Goal: Communication & Community: Answer question/provide support

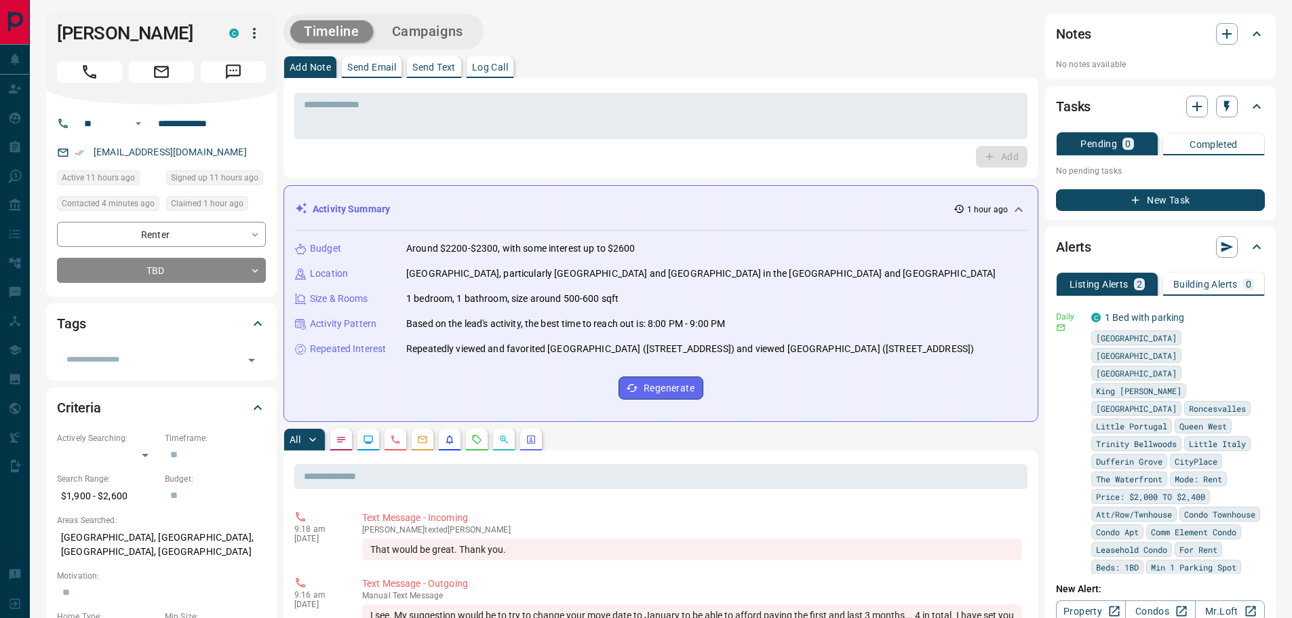
click at [383, 66] on p "Send Email" at bounding box center [371, 66] width 49 height 9
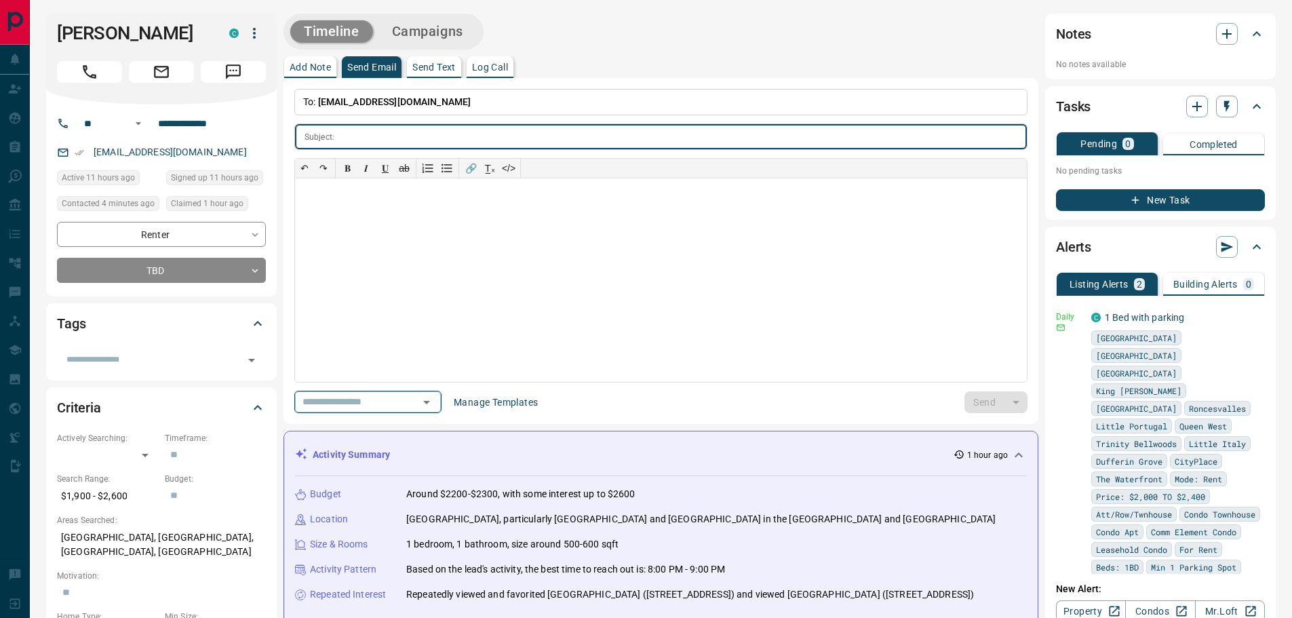
click at [435, 407] on icon "Open" at bounding box center [426, 402] width 16 height 16
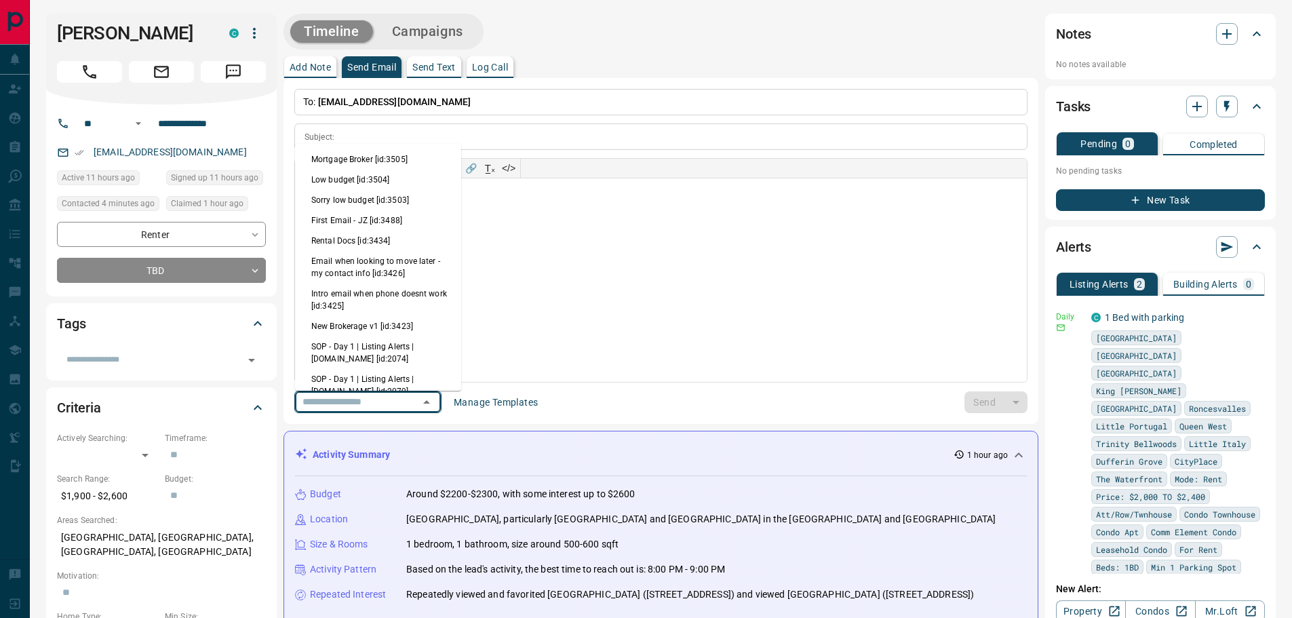
click at [395, 243] on li "Rental Docs [id:3434]" at bounding box center [378, 241] width 166 height 20
type input "**********"
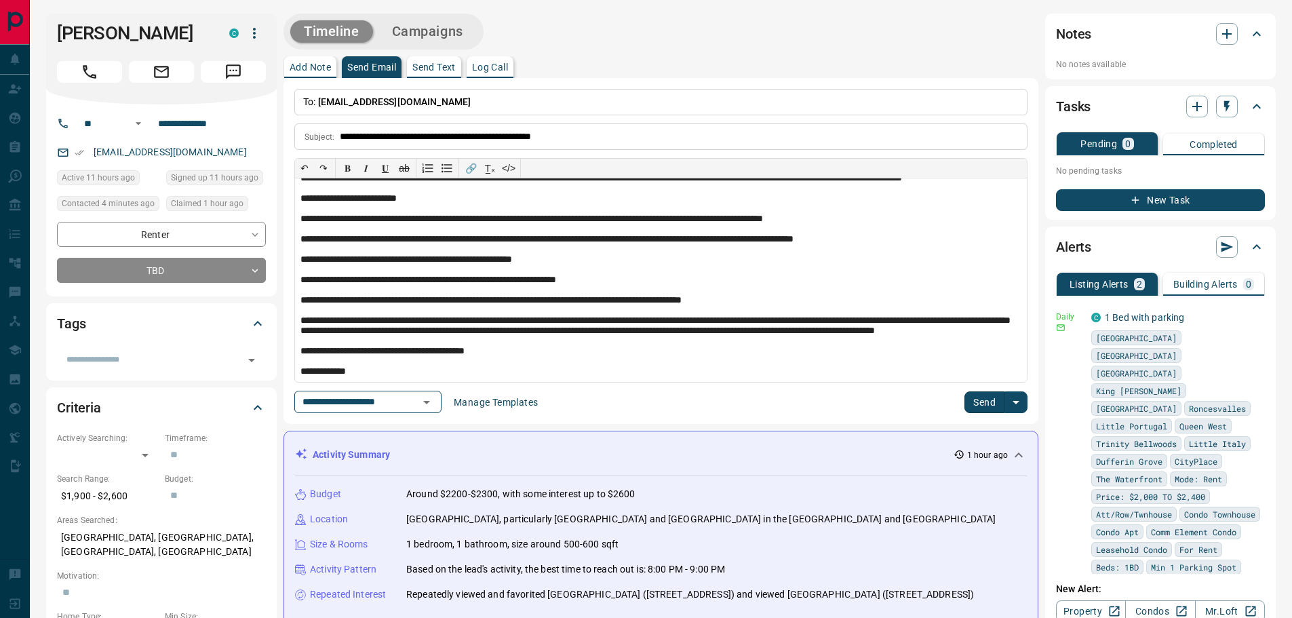
scroll to position [122, 0]
click at [981, 405] on button "Send" at bounding box center [984, 402] width 40 height 22
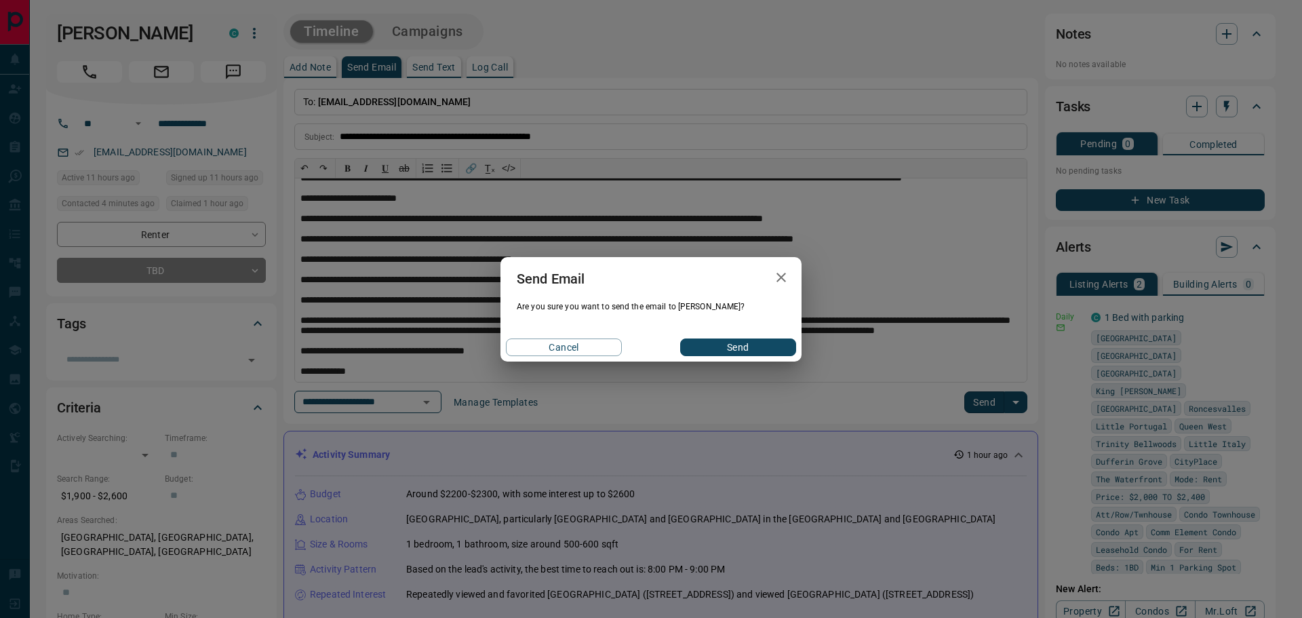
click at [760, 350] on button "Send" at bounding box center [738, 347] width 116 height 18
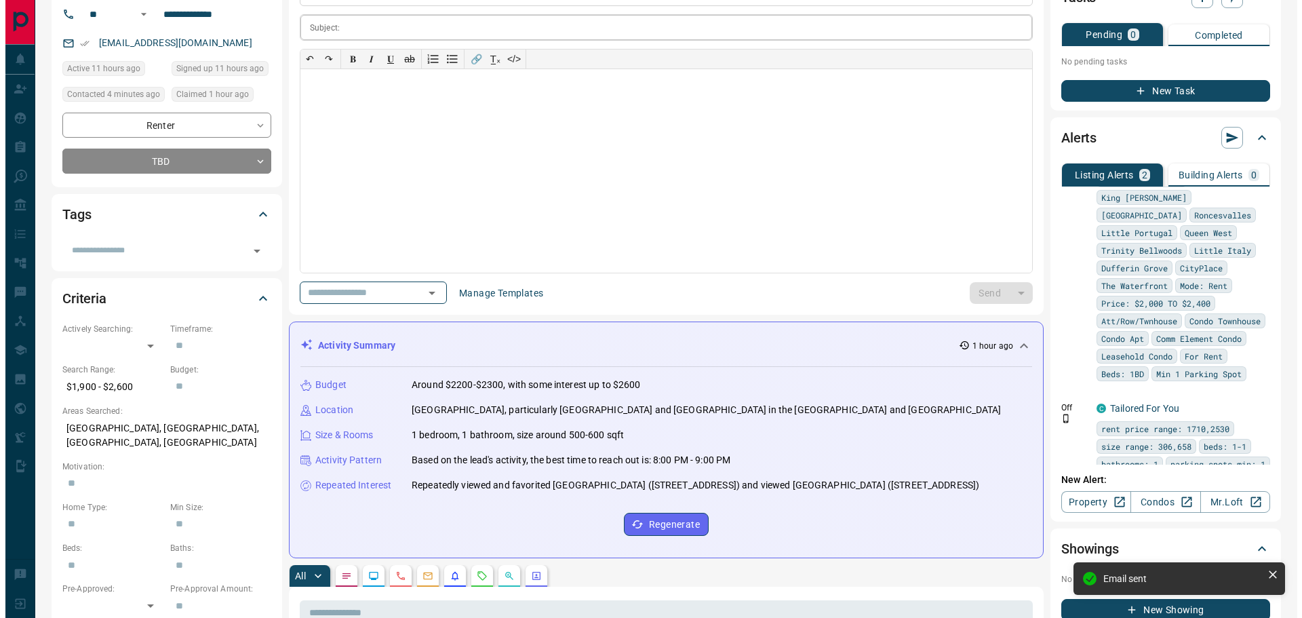
scroll to position [0, 0]
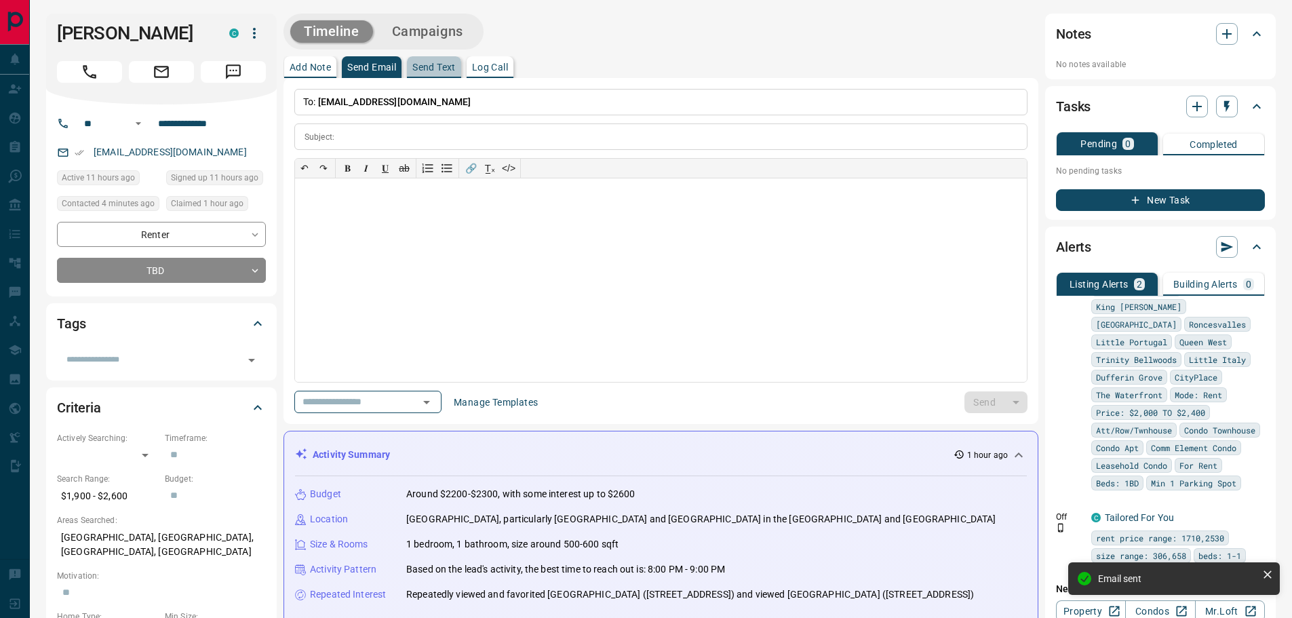
click at [444, 66] on p "Send Text" at bounding box center [433, 66] width 43 height 9
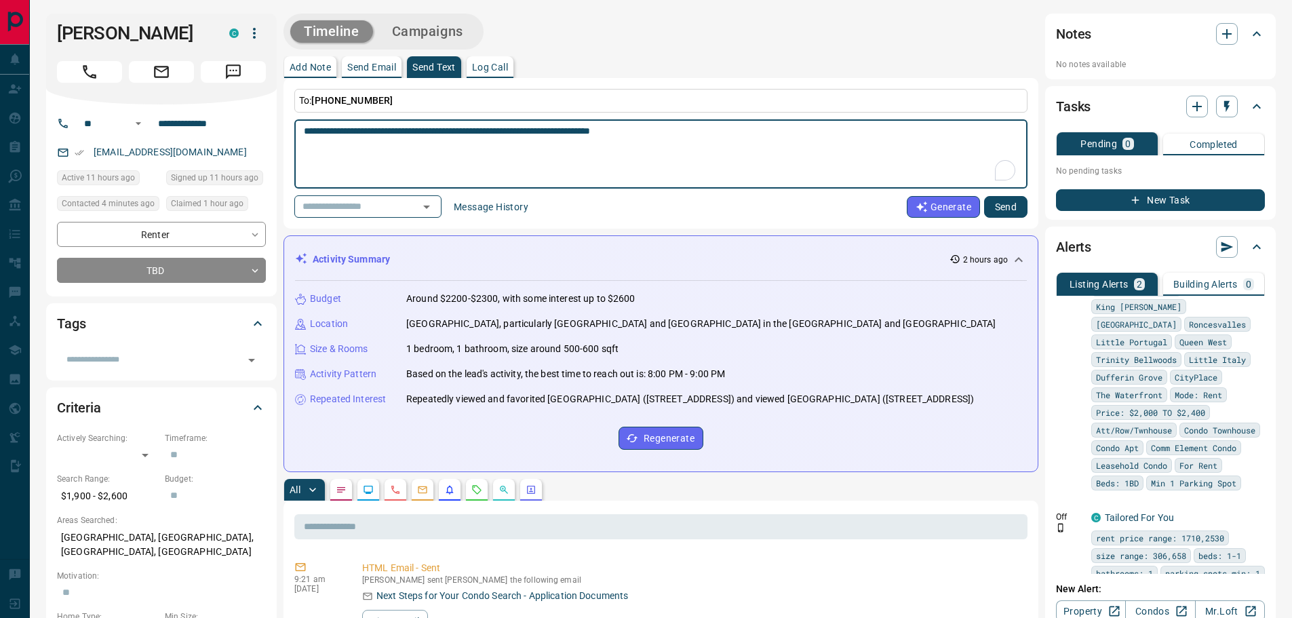
type textarea "**********"
click at [1013, 205] on button "Send" at bounding box center [1005, 207] width 43 height 22
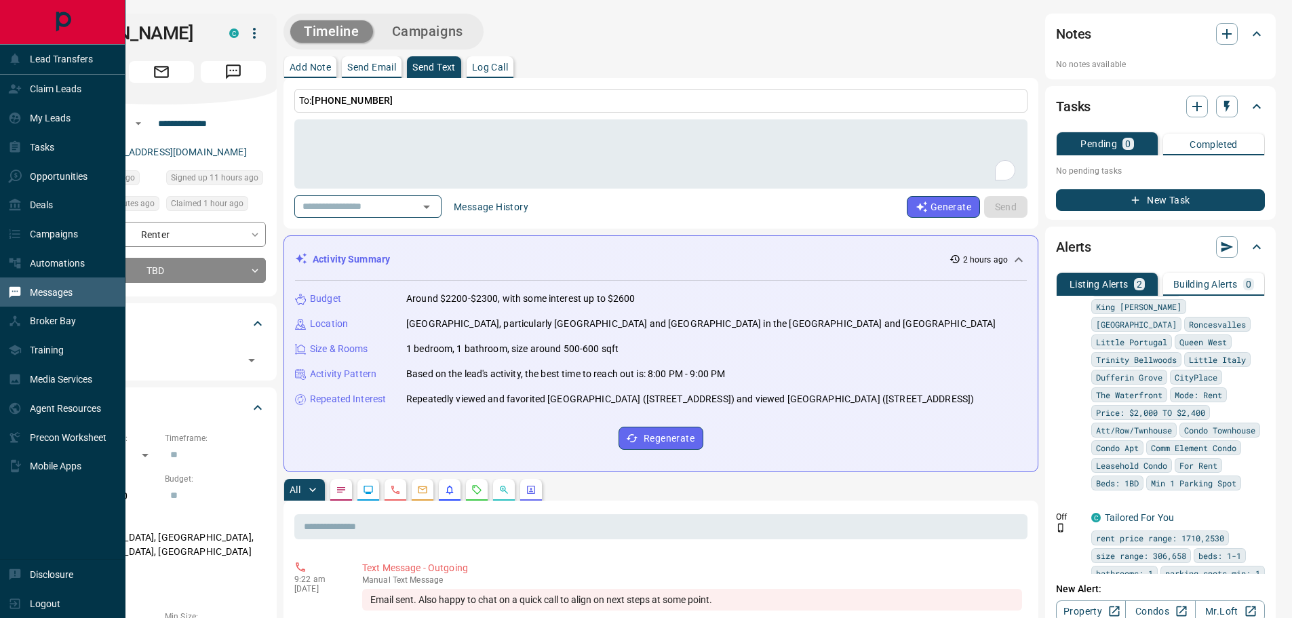
click at [48, 291] on p "Messages" at bounding box center [51, 292] width 43 height 11
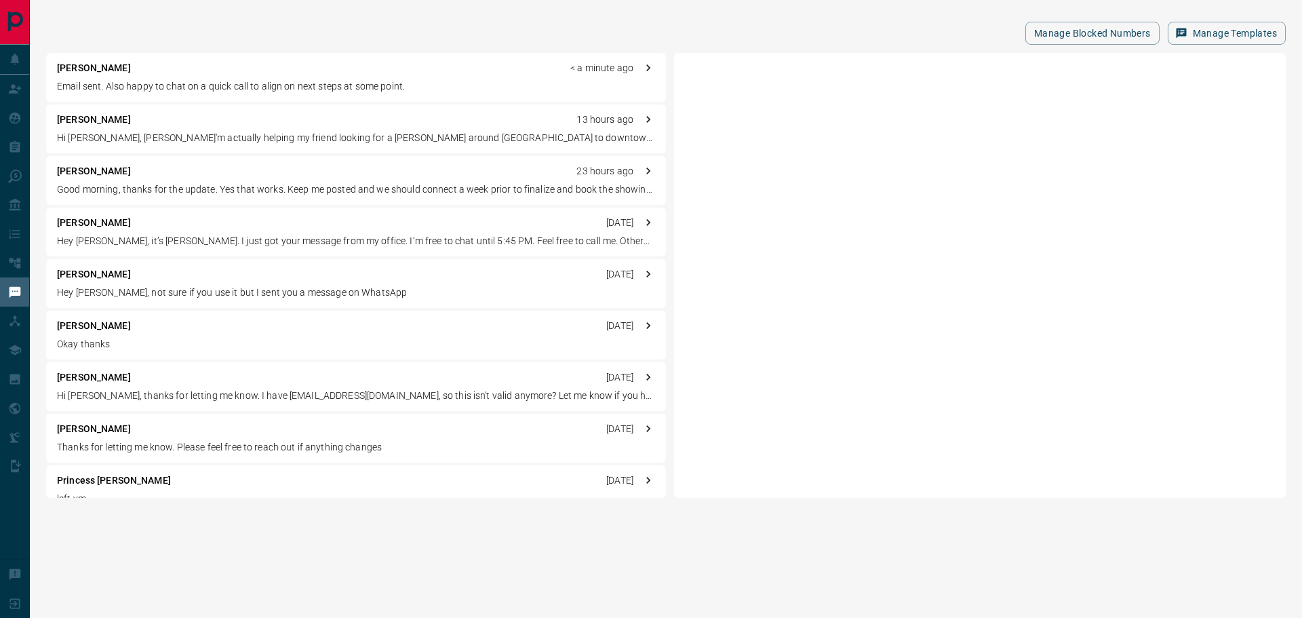
click at [159, 127] on div "[PERSON_NAME] 13 hours ago Hi [PERSON_NAME], [PERSON_NAME]'m actually helping m…" at bounding box center [356, 128] width 620 height 49
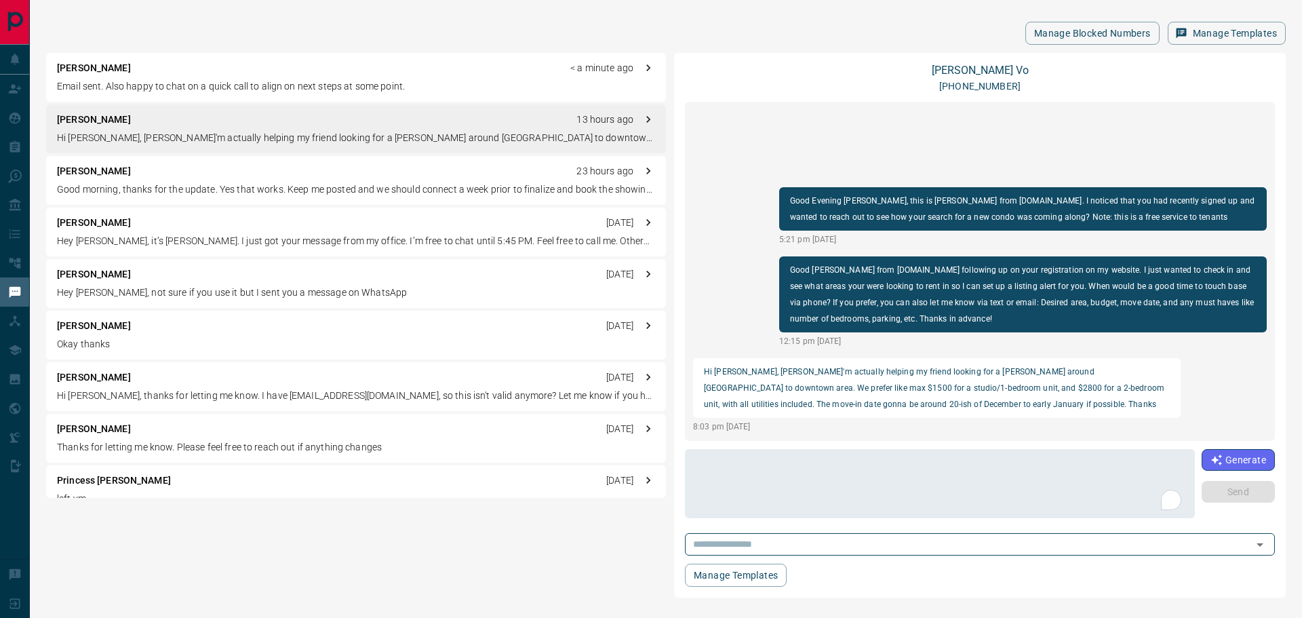
click at [857, 270] on p "Good [PERSON_NAME] from [DOMAIN_NAME] following up on your registration on my w…" at bounding box center [1023, 294] width 466 height 65
copy p "[PERSON_NAME]"
click at [839, 475] on textarea "To enrich screen reader interactions, please activate Accessibility in Grammarl…" at bounding box center [939, 484] width 491 height 58
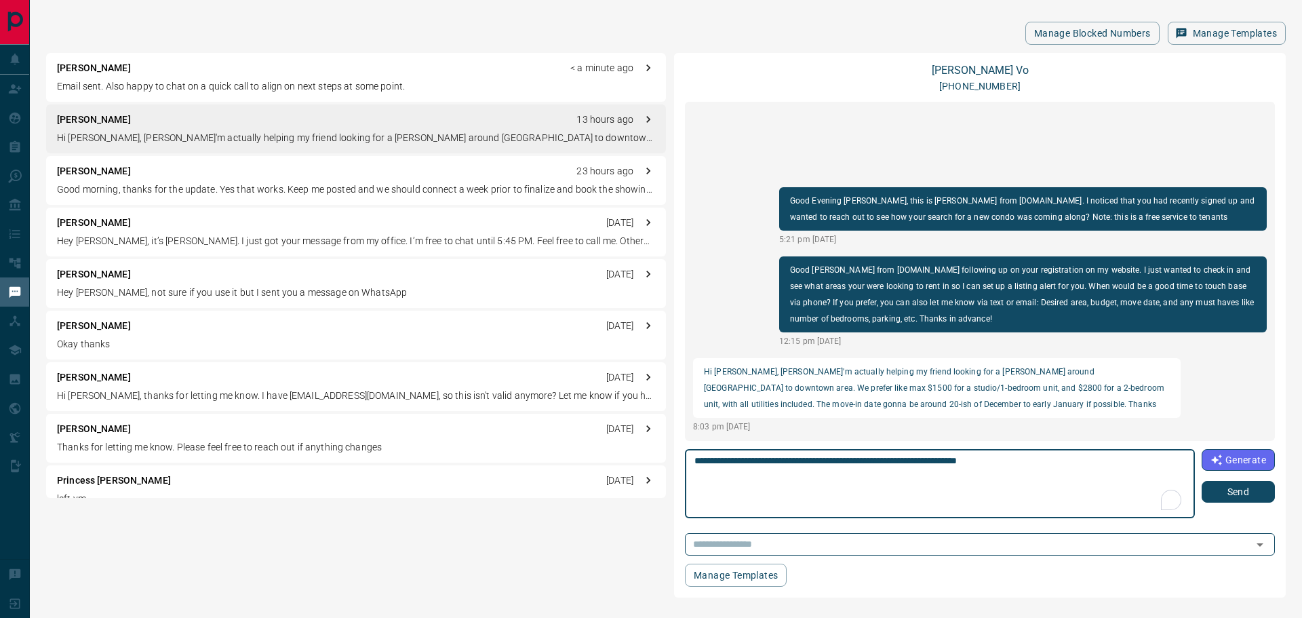
type textarea "**********"
click at [967, 66] on link "[PERSON_NAME]" at bounding box center [980, 70] width 97 height 13
